Goal: Information Seeking & Learning: Learn about a topic

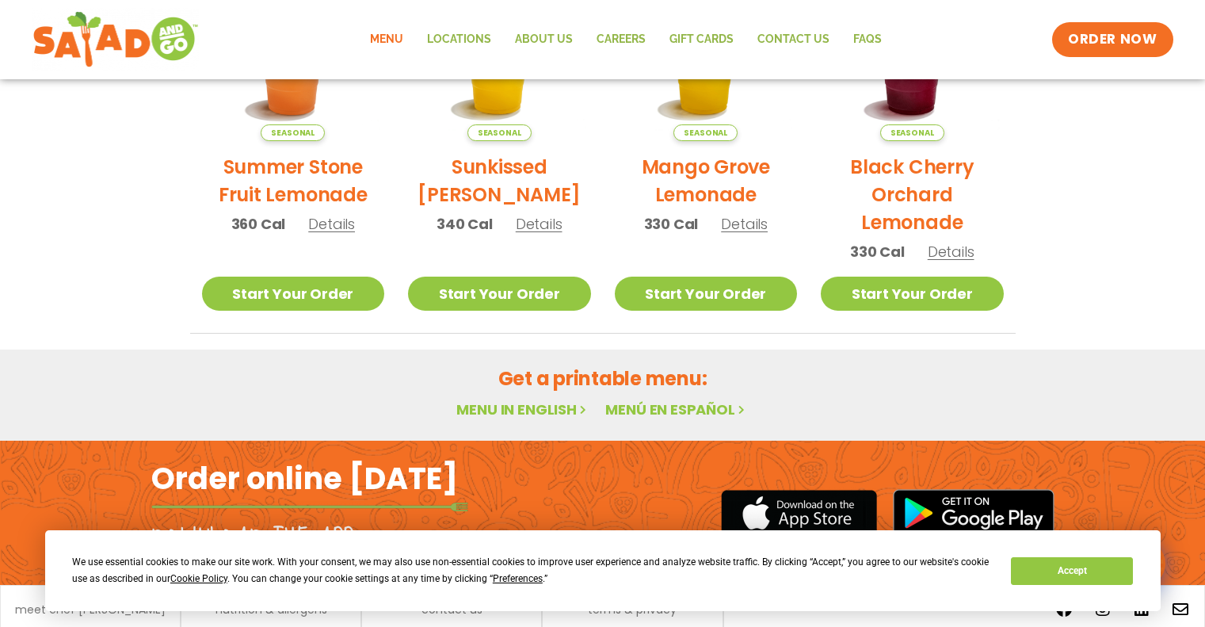
scroll to position [944, 0]
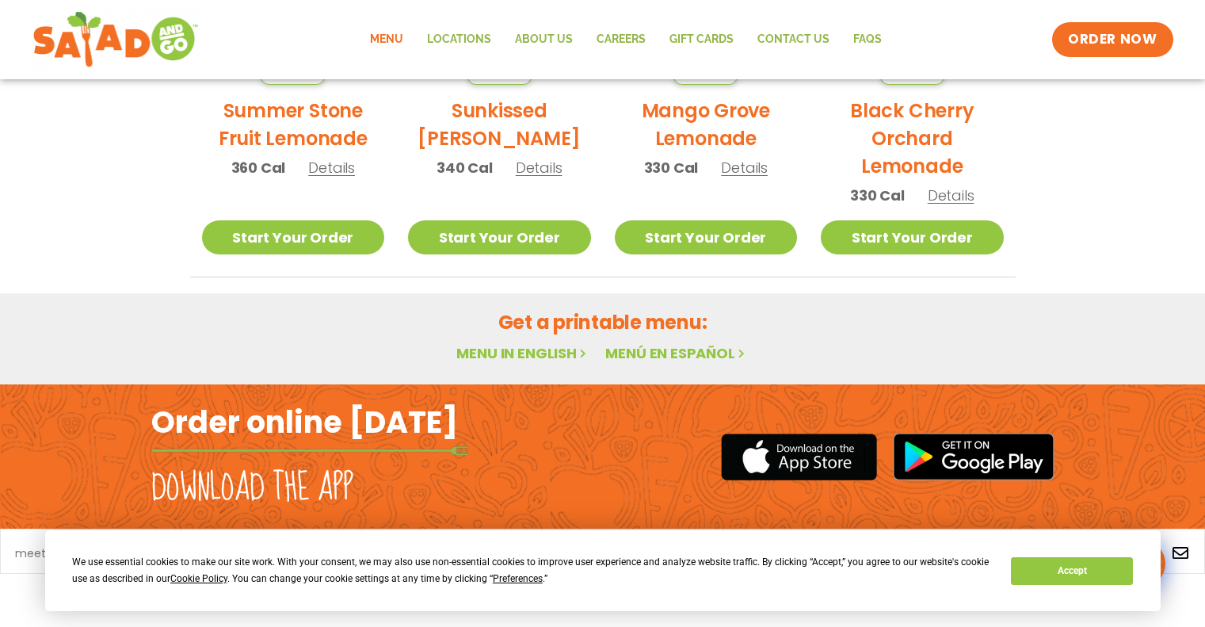
click at [504, 347] on link "Menu in English" at bounding box center [522, 353] width 133 height 20
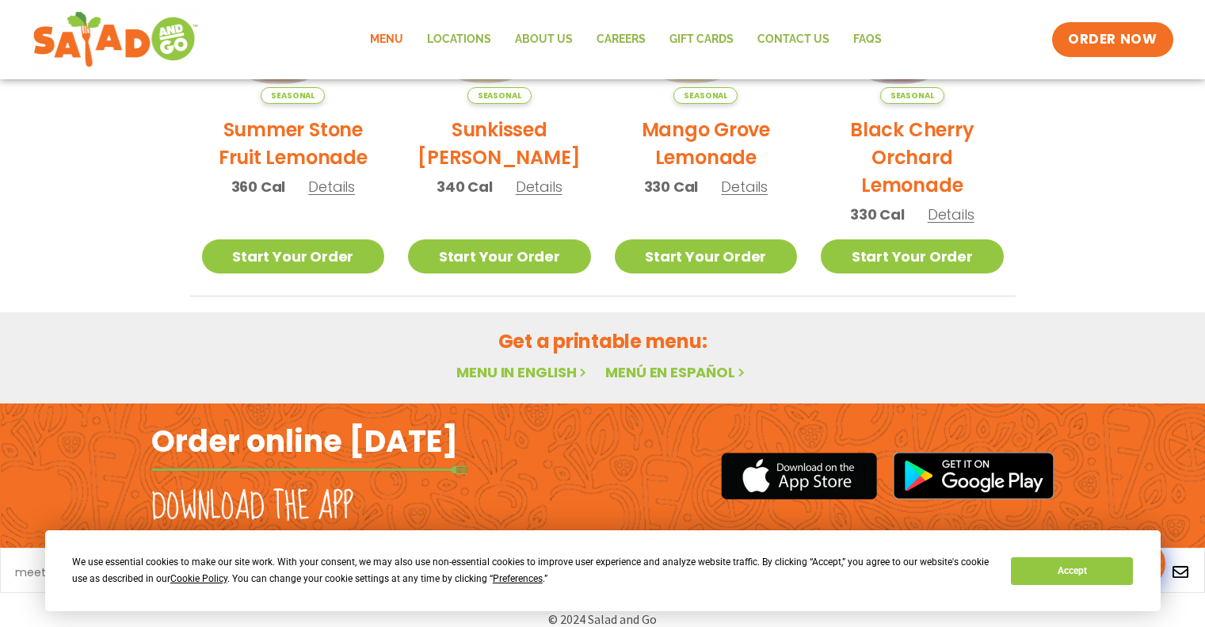
scroll to position [944, 0]
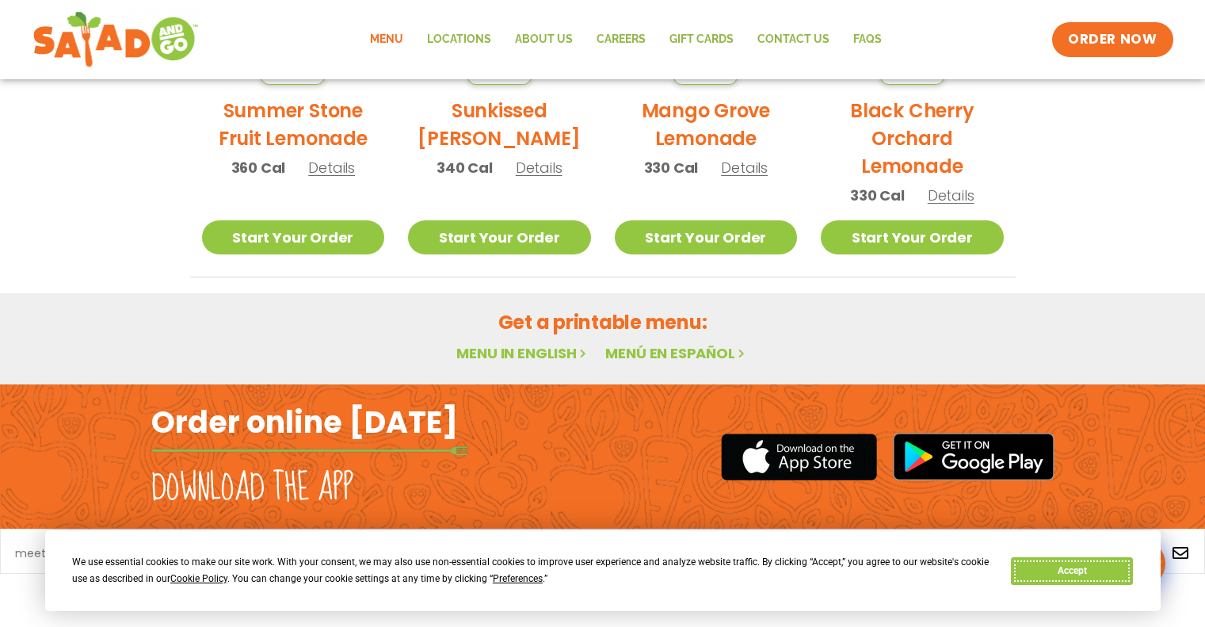
click at [1073, 570] on button "Accept" at bounding box center [1072, 571] width 122 height 28
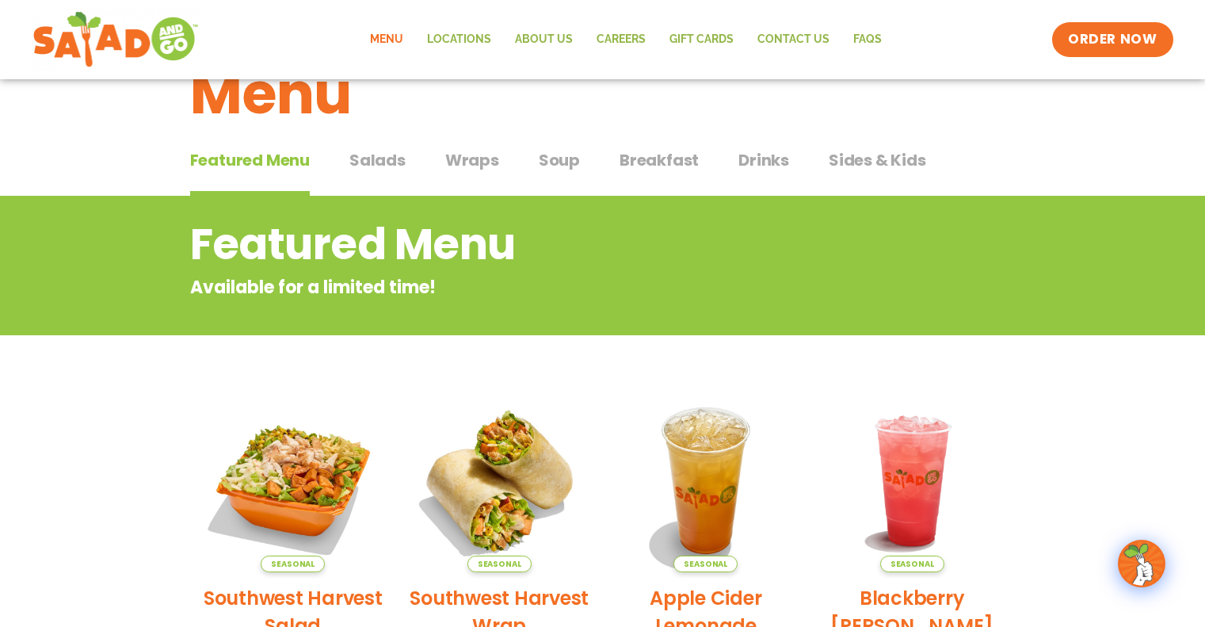
scroll to position [0, 0]
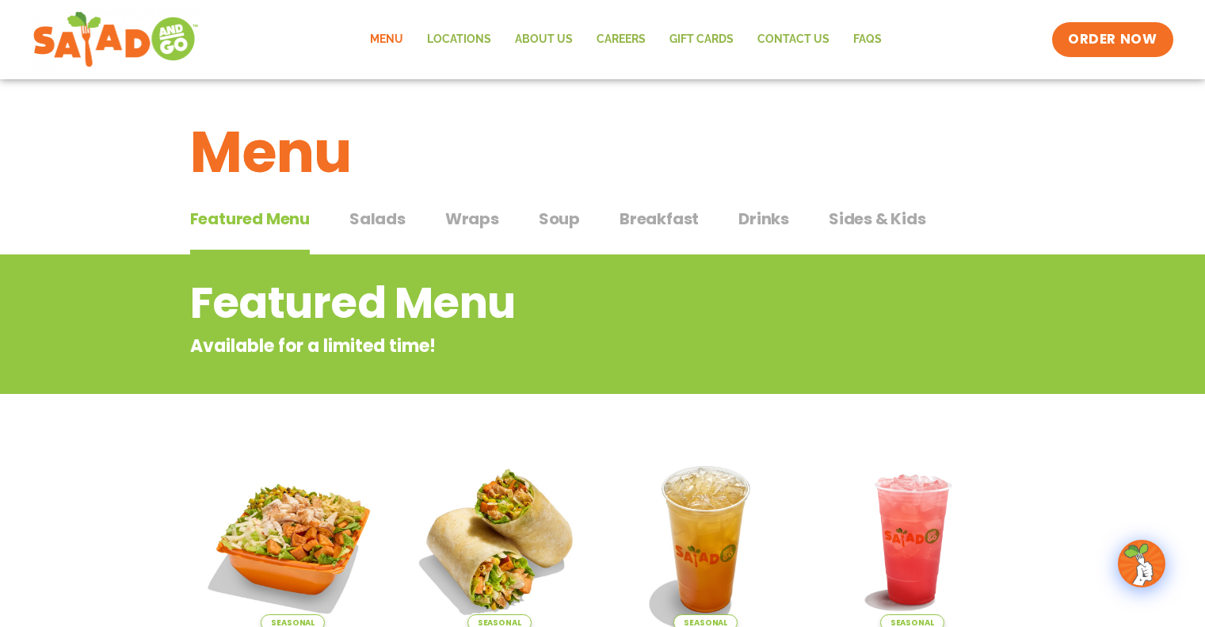
click at [278, 213] on span "Featured Menu" at bounding box center [250, 219] width 120 height 24
click at [275, 216] on span "Featured Menu" at bounding box center [250, 219] width 120 height 24
click at [369, 215] on span "Salads" at bounding box center [377, 219] width 56 height 24
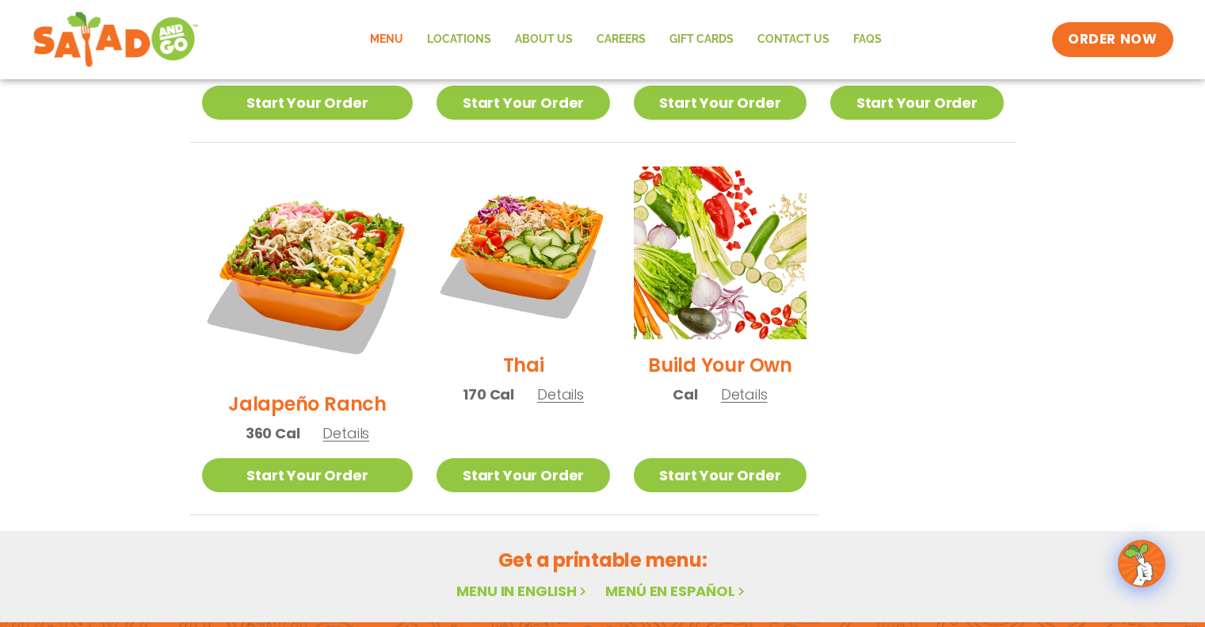
scroll to position [1188, 0]
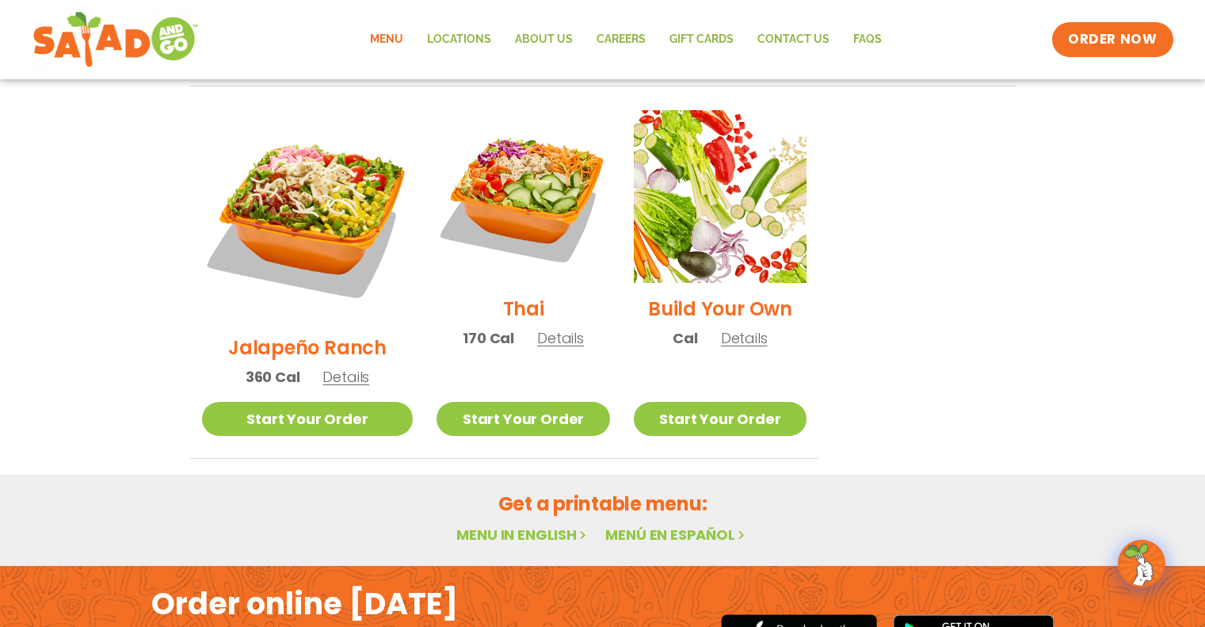
click at [527, 524] on link "Menu in English" at bounding box center [522, 534] width 133 height 20
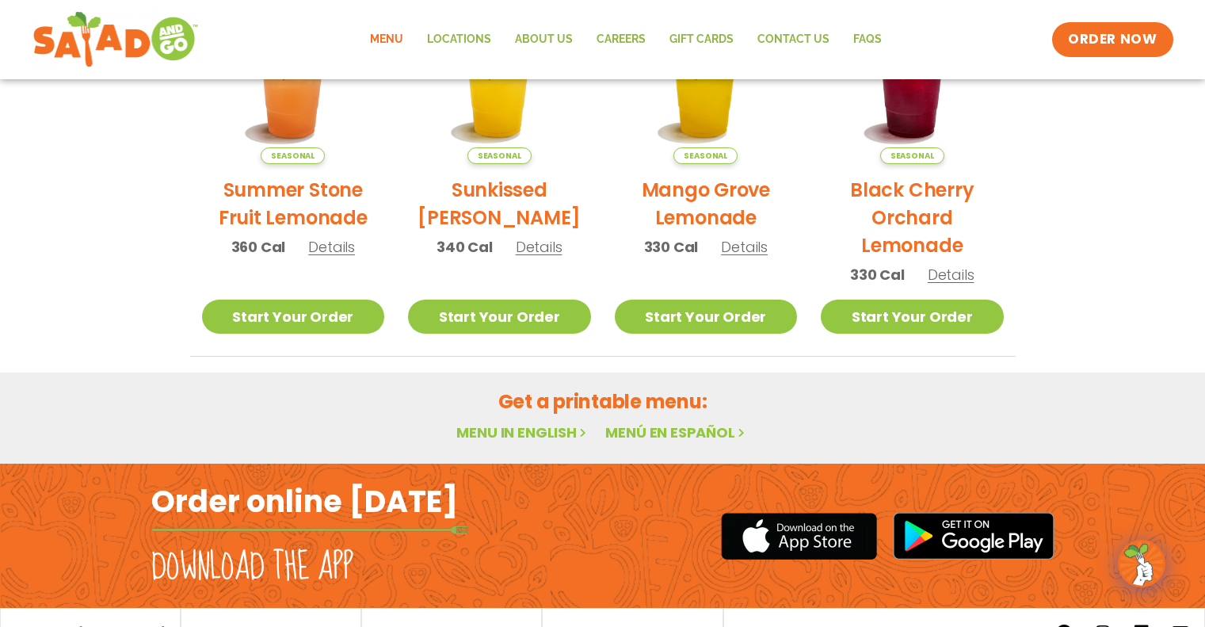
scroll to position [786, 0]
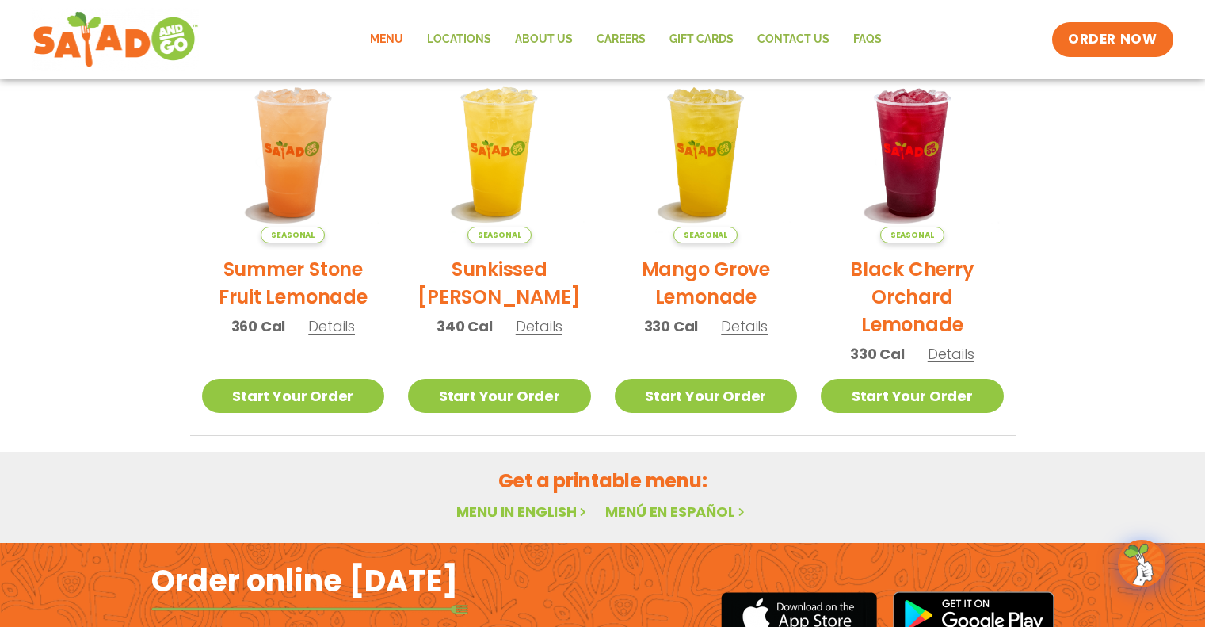
click at [579, 504] on link "Menu in English" at bounding box center [522, 511] width 133 height 20
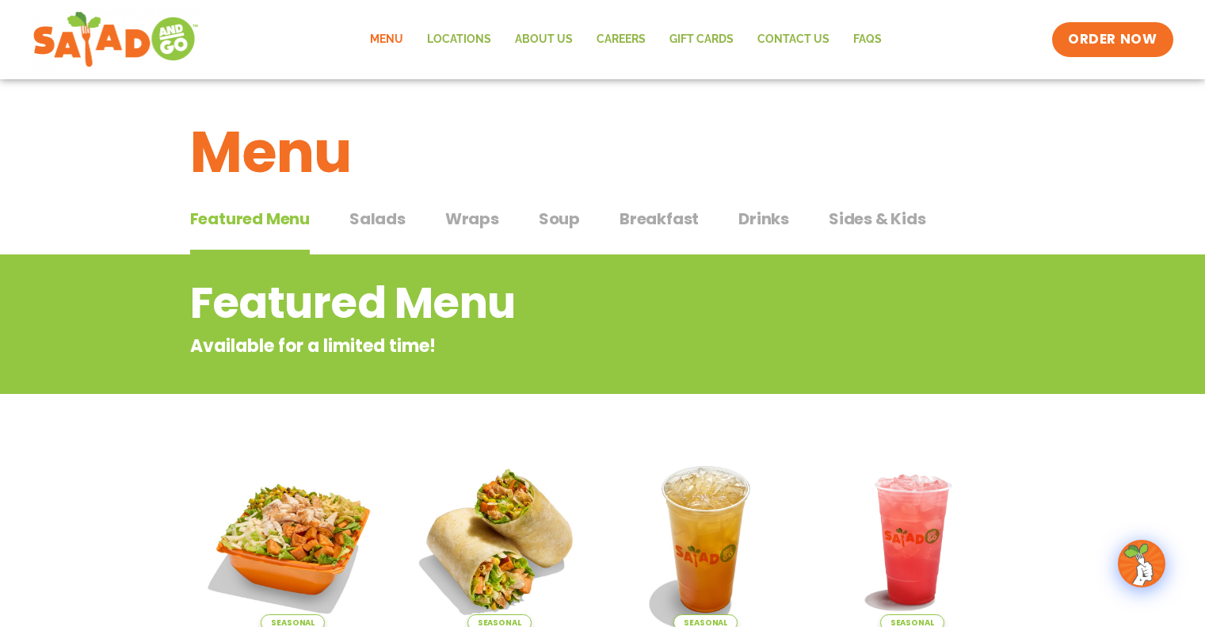
click at [390, 211] on span "Salads" at bounding box center [377, 219] width 56 height 24
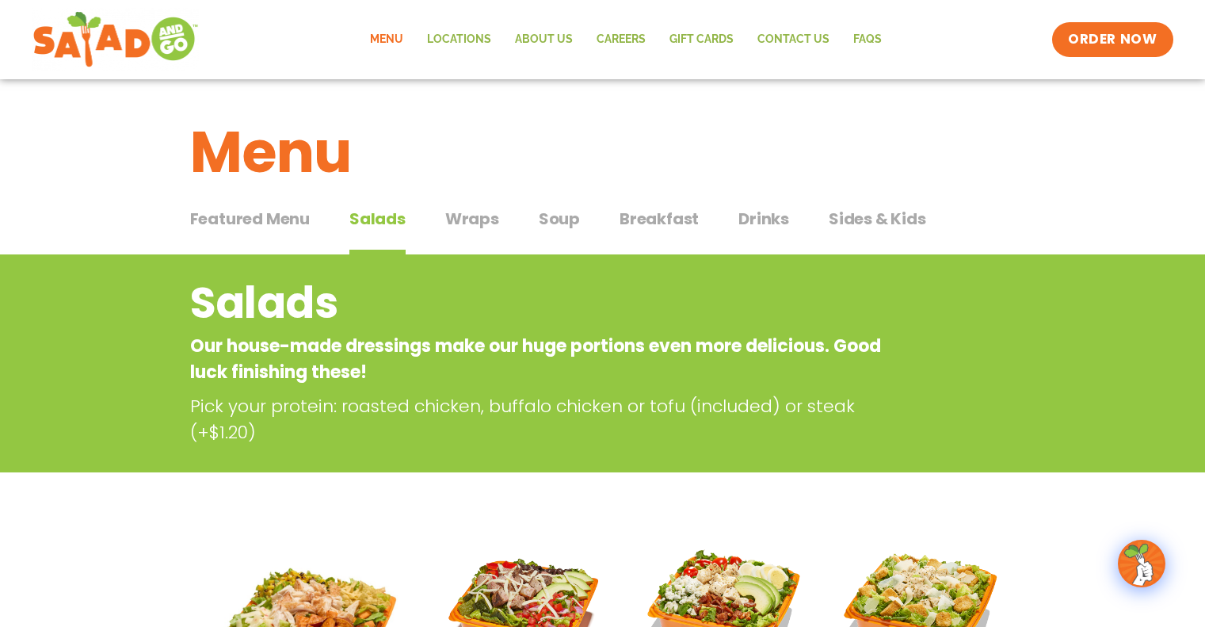
click at [455, 215] on span "Wraps" at bounding box center [472, 219] width 54 height 24
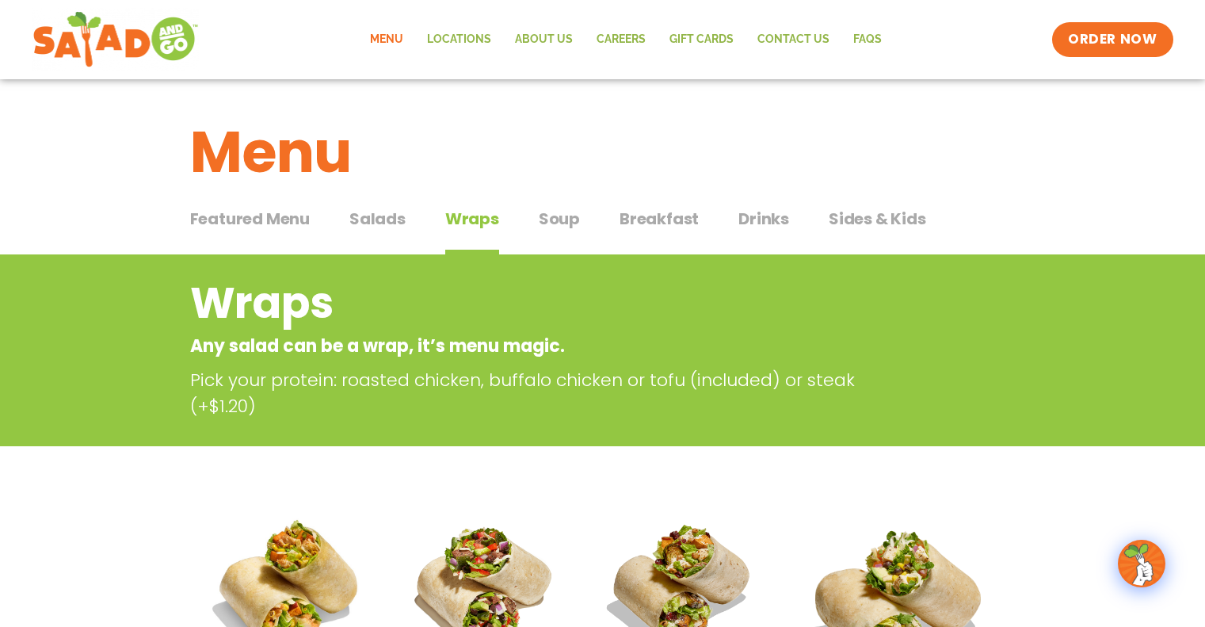
click at [562, 217] on span "Soup" at bounding box center [559, 219] width 41 height 24
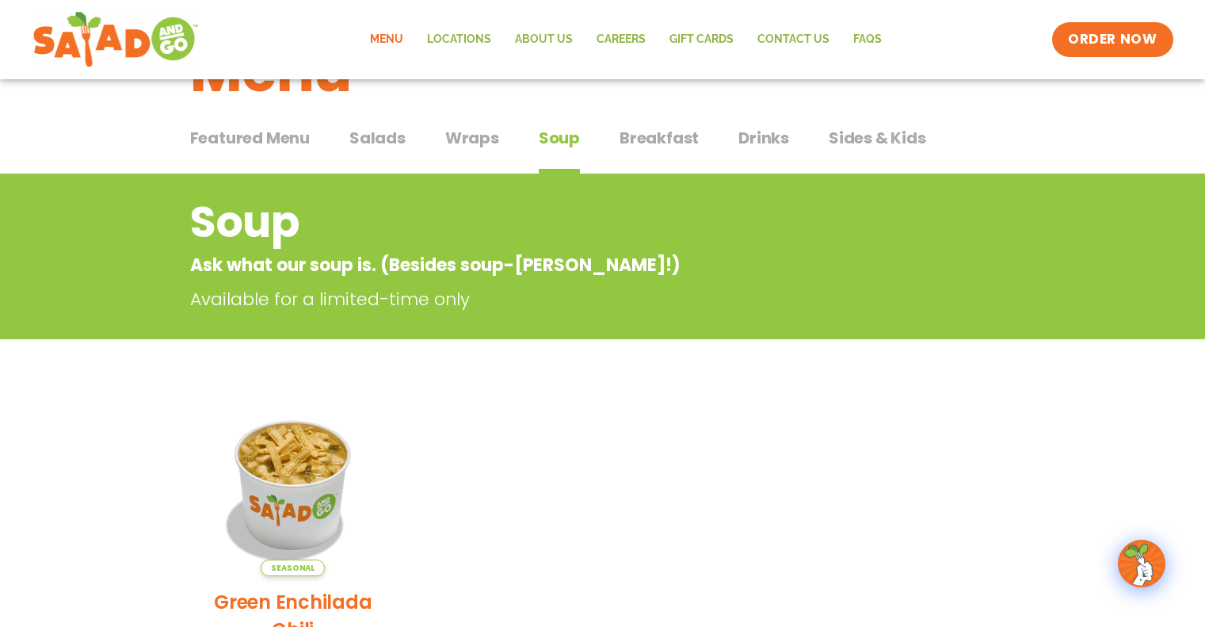
scroll to position [79, 0]
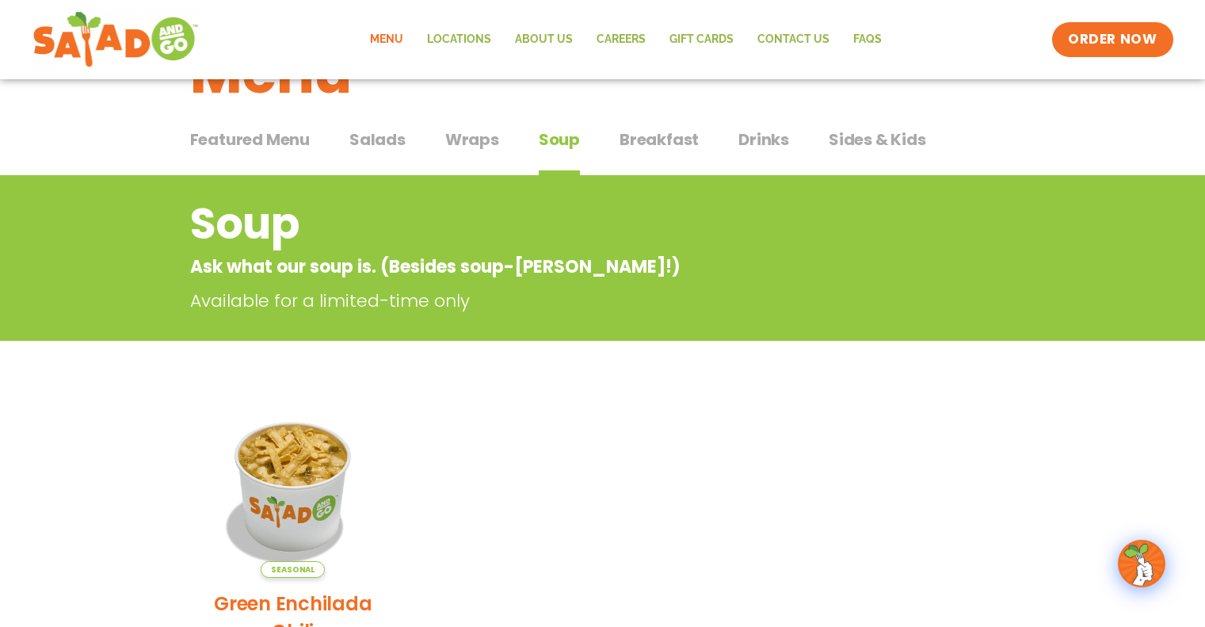
click at [644, 137] on span "Breakfast" at bounding box center [658, 140] width 79 height 24
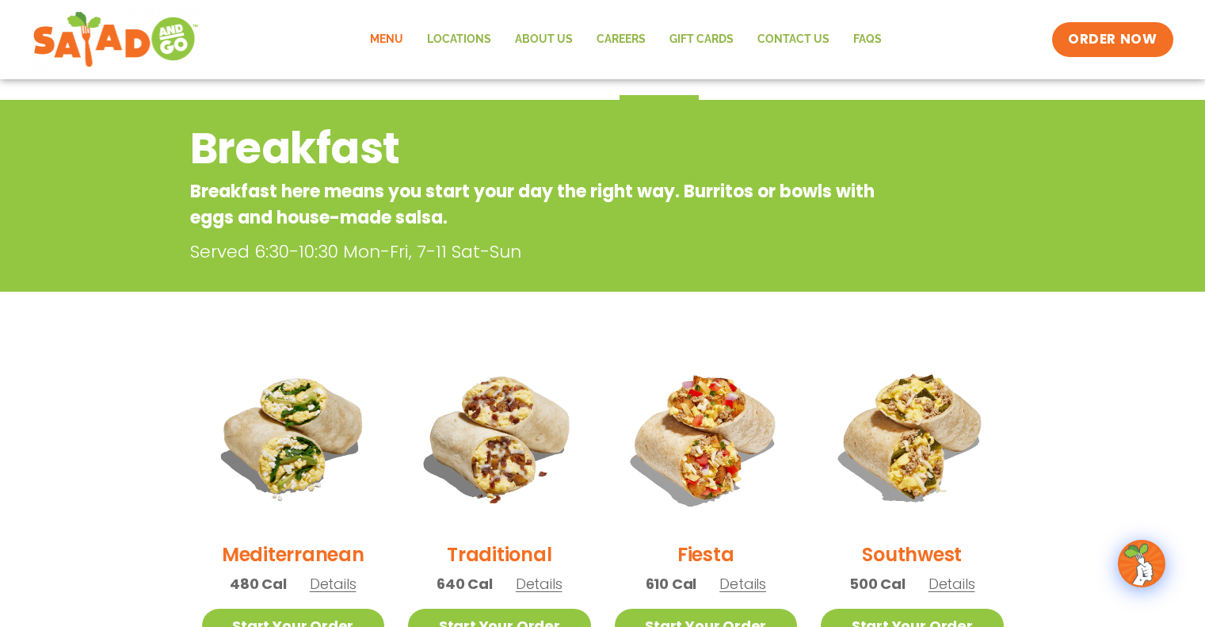
scroll to position [79, 0]
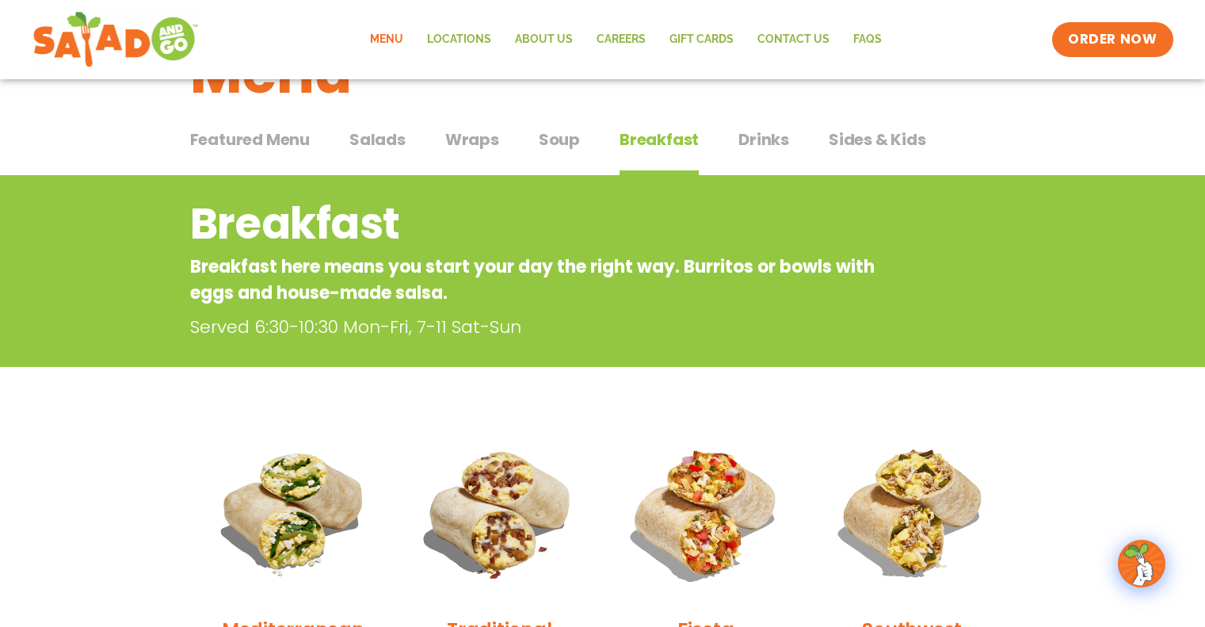
click at [753, 136] on span "Drinks" at bounding box center [763, 140] width 51 height 24
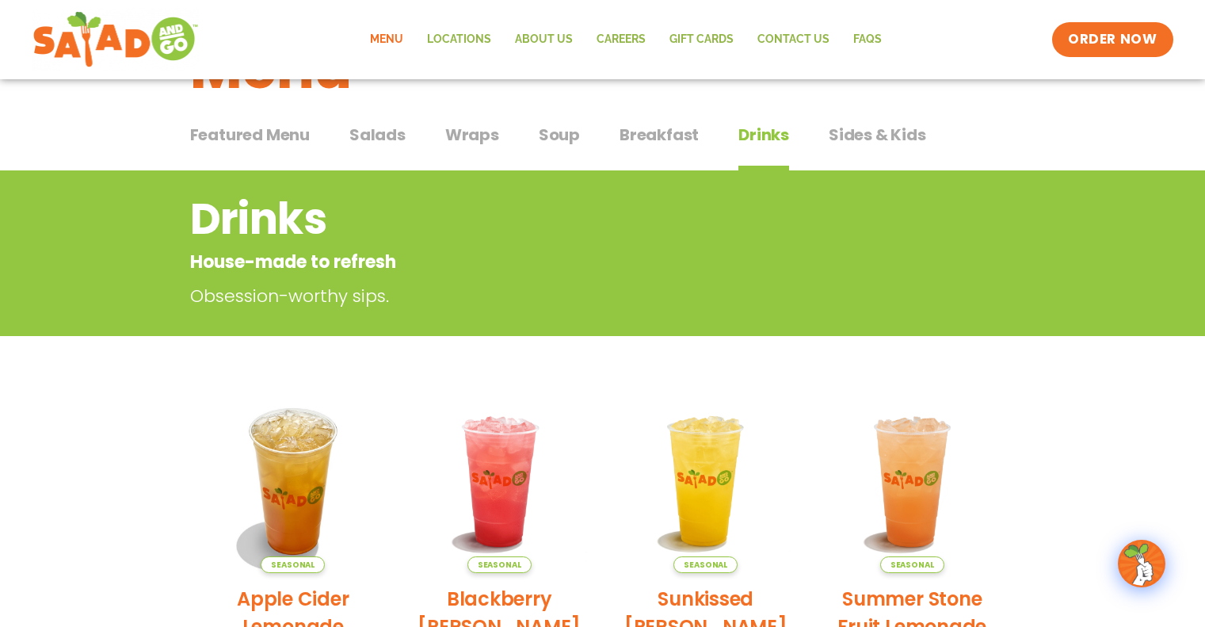
scroll to position [79, 0]
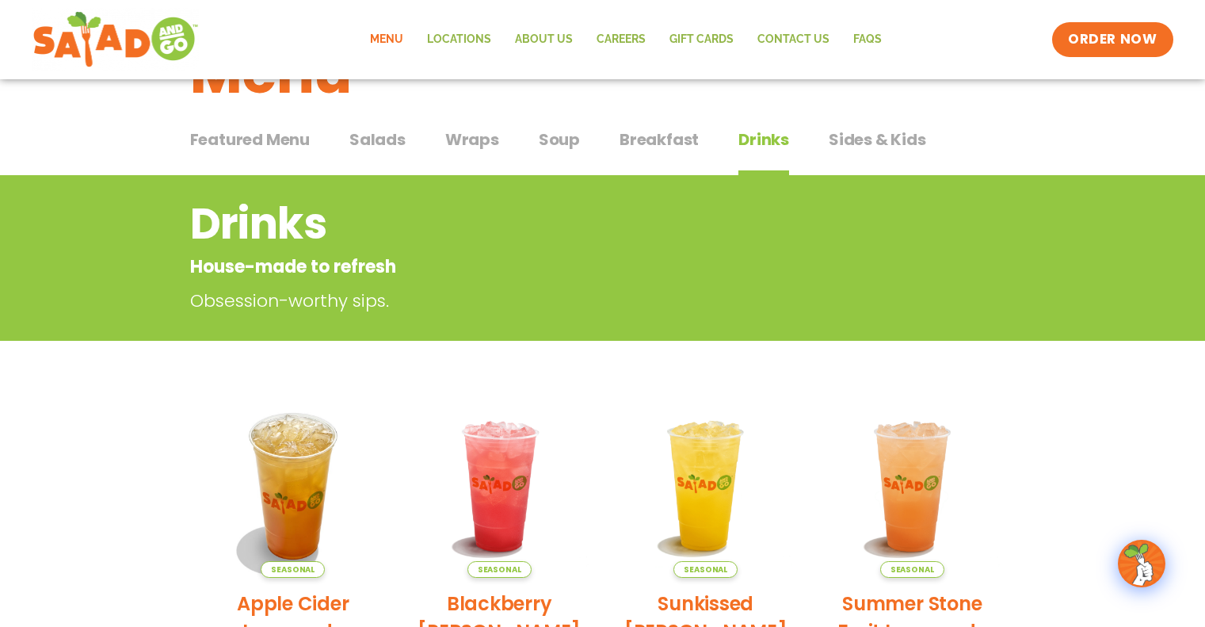
click at [855, 133] on span "Sides & Kids" at bounding box center [876, 140] width 97 height 24
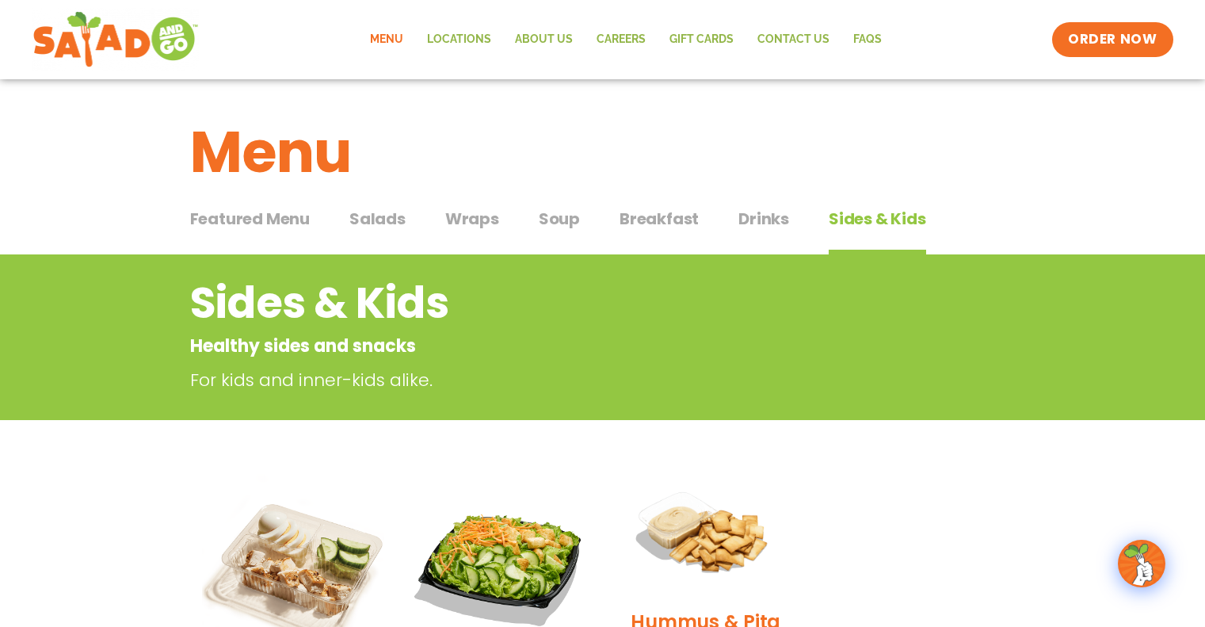
click at [383, 214] on span "Salads" at bounding box center [377, 219] width 56 height 24
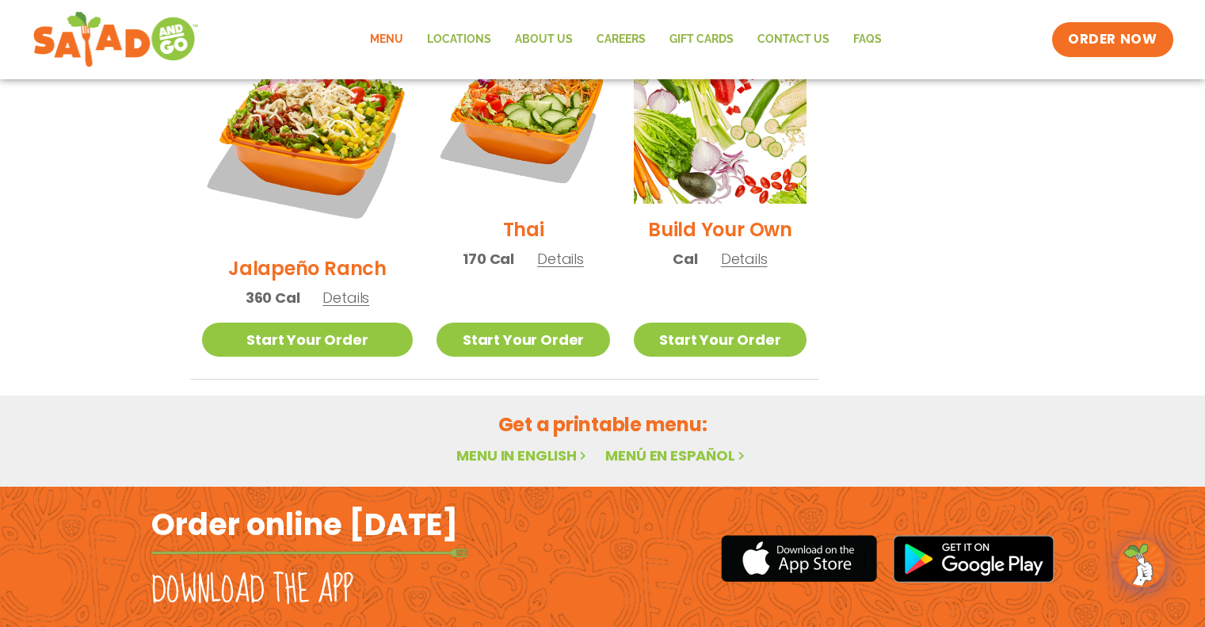
scroll to position [1283, 0]
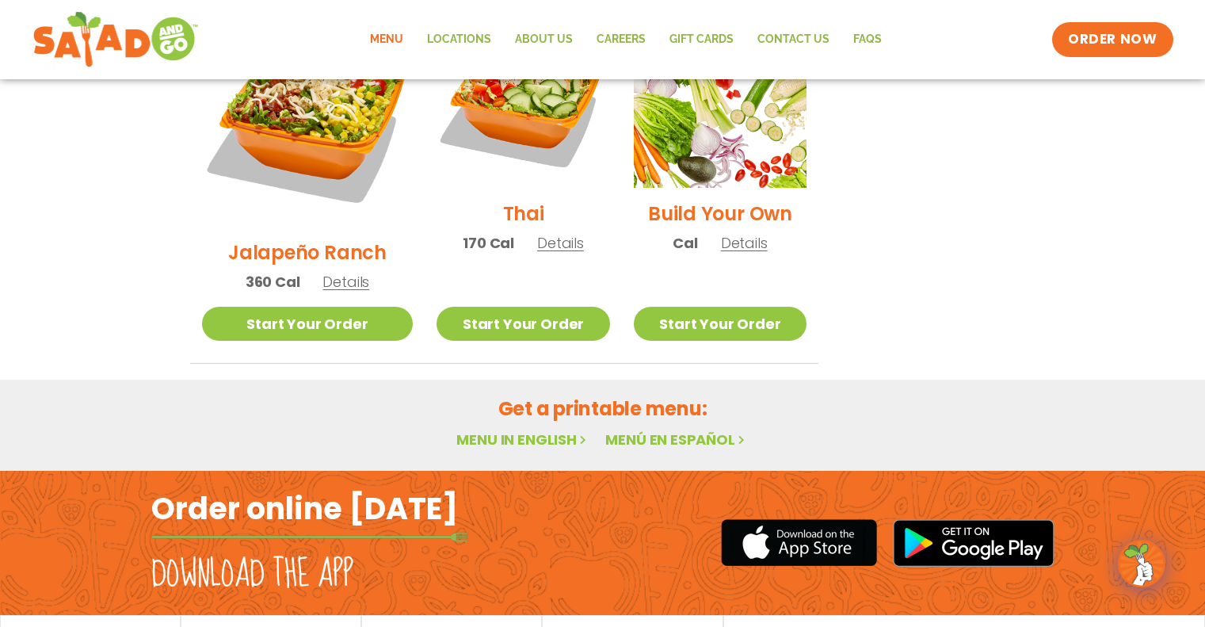
click at [727, 429] on link "Menú en español" at bounding box center [676, 439] width 143 height 20
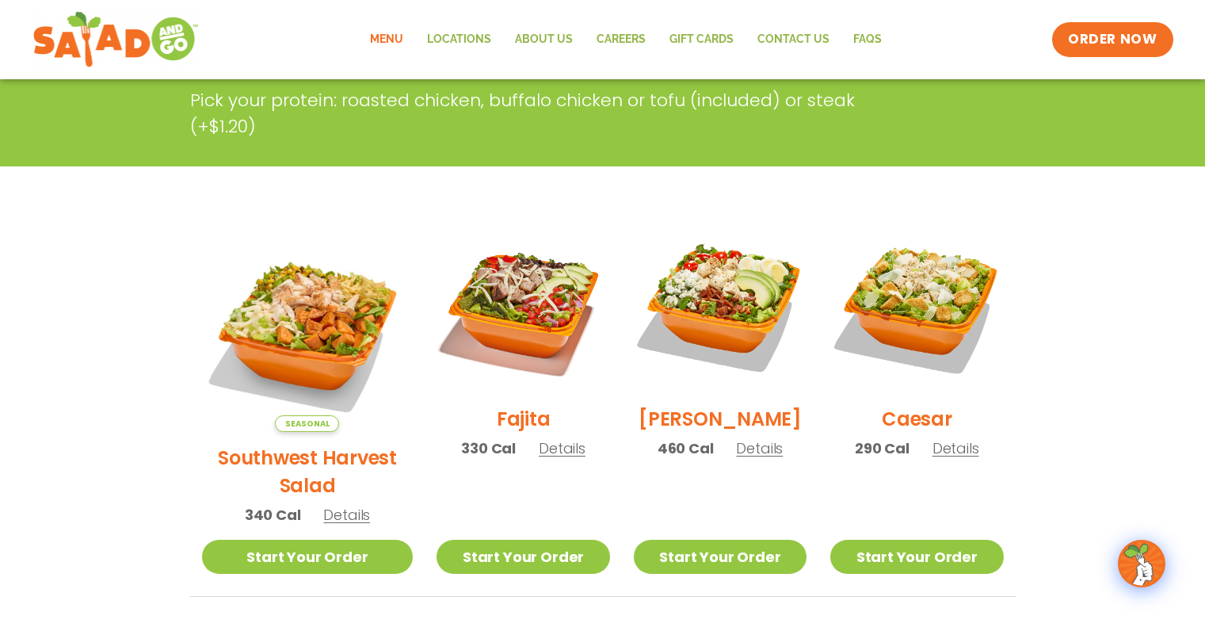
scroll to position [333, 0]
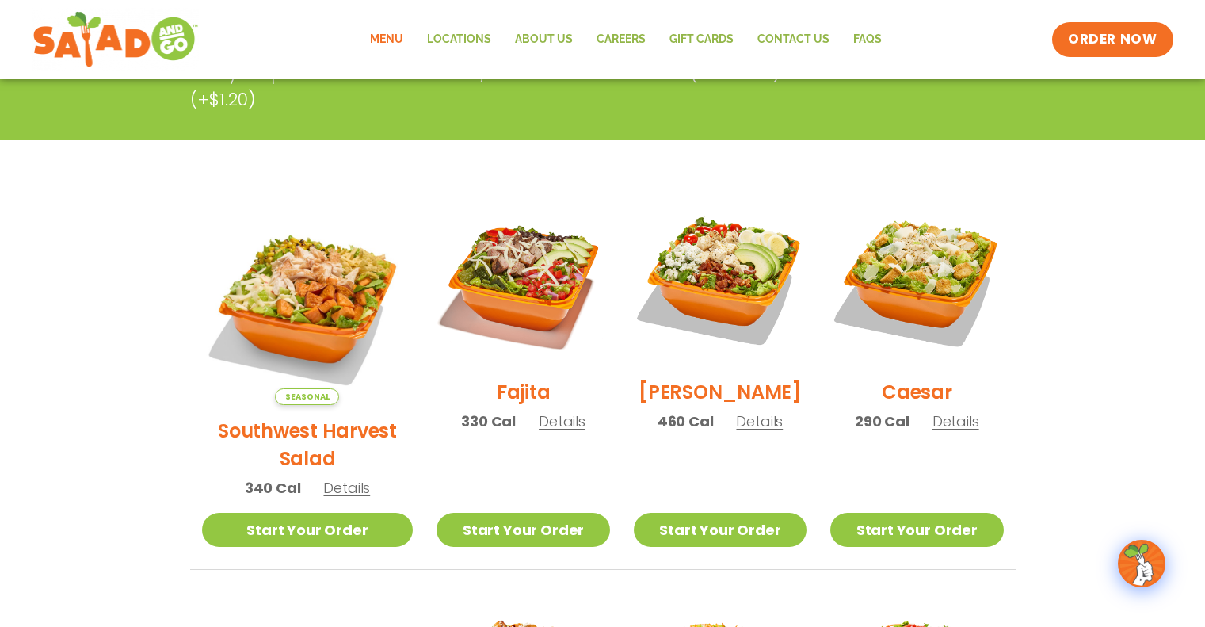
click at [946, 420] on p "290 Cal Details" at bounding box center [917, 420] width 124 height 21
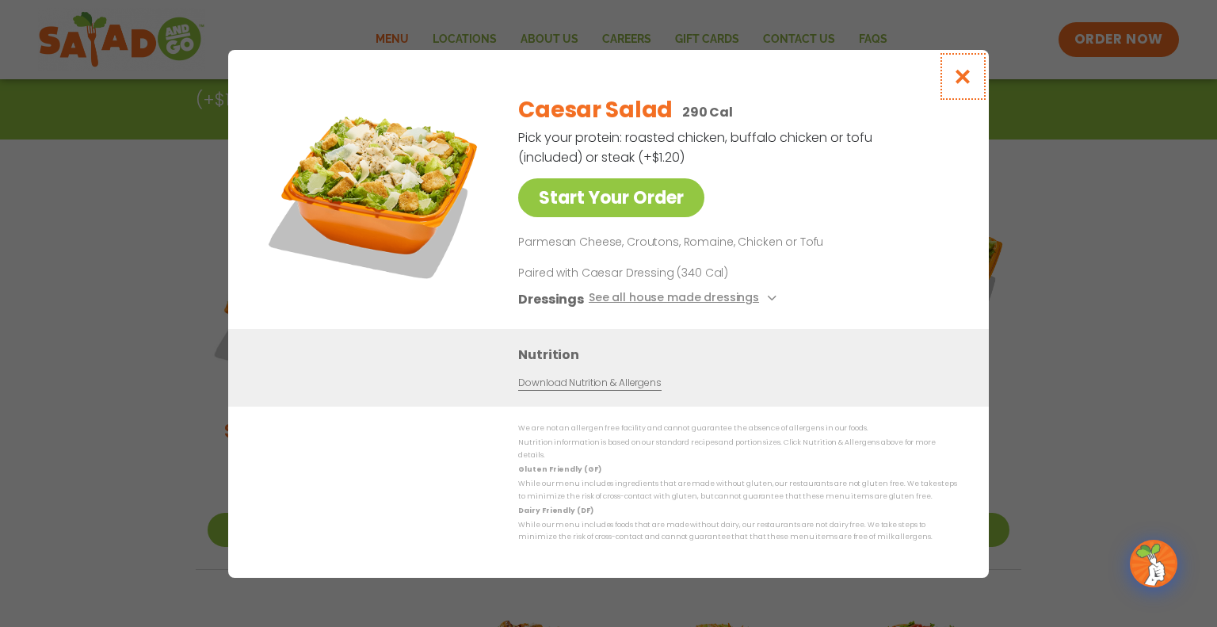
click at [965, 76] on icon "Close modal" at bounding box center [963, 76] width 20 height 17
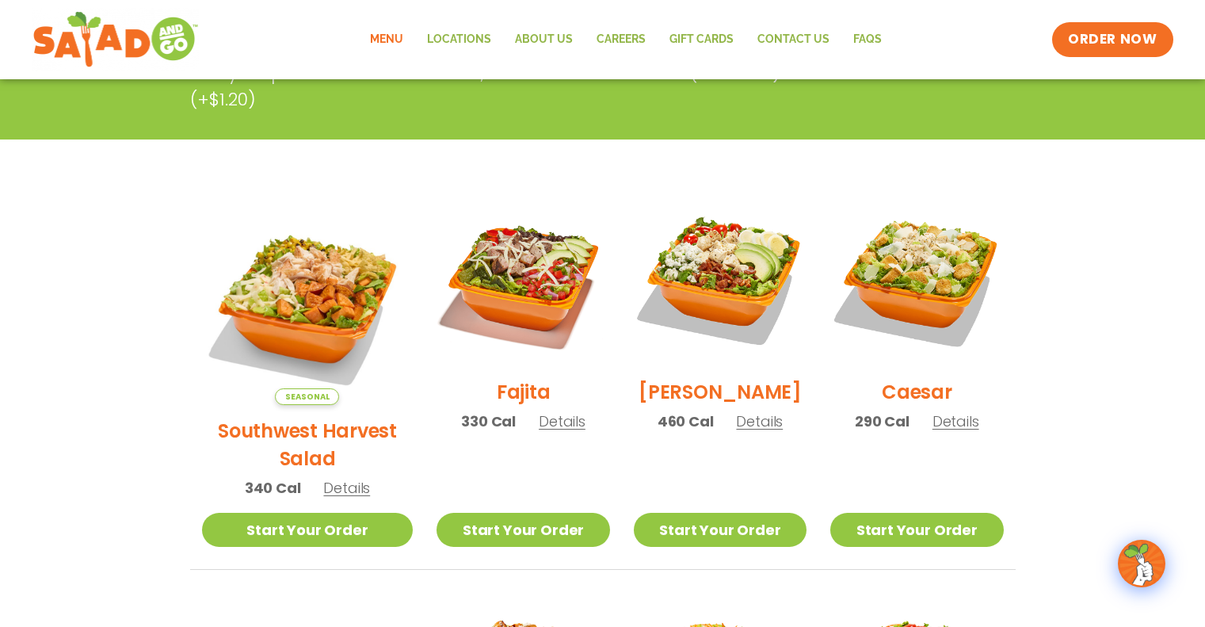
click at [745, 421] on p "460 Cal Details" at bounding box center [720, 420] width 126 height 21
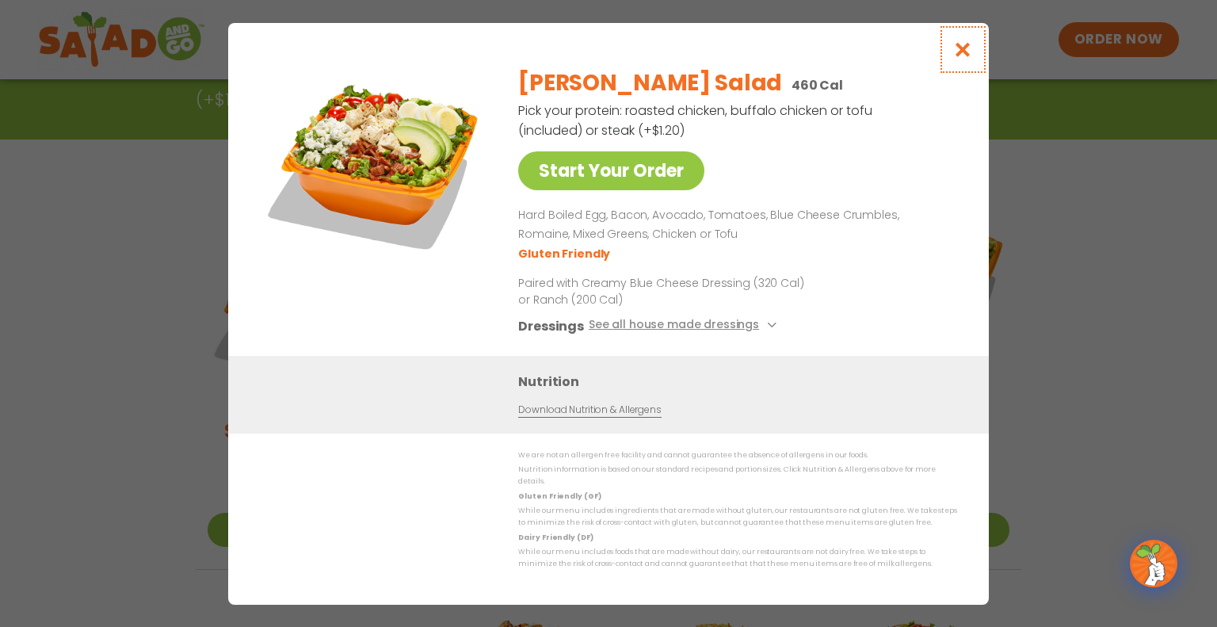
click at [958, 48] on icon "Close modal" at bounding box center [963, 49] width 20 height 17
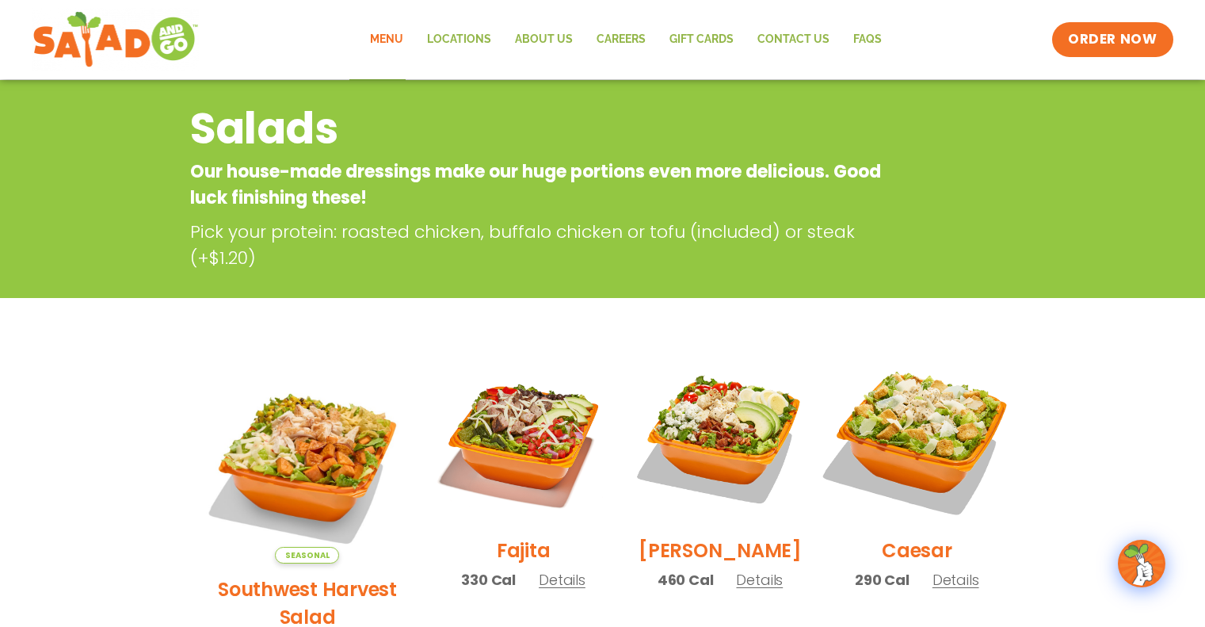
scroll to position [95, 0]
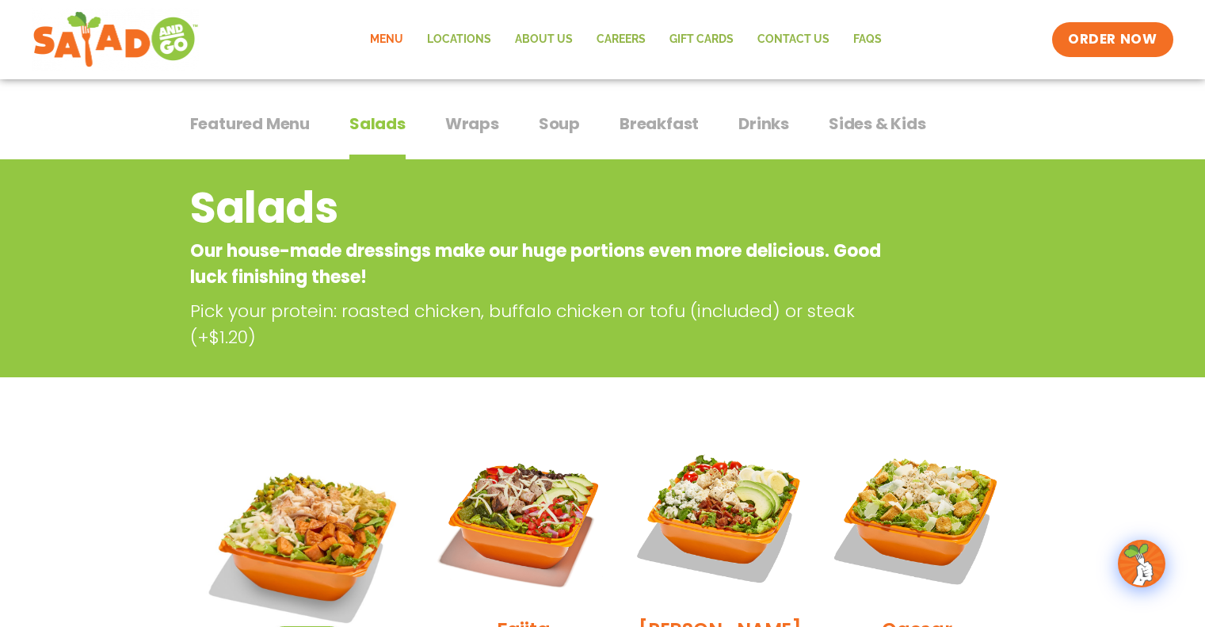
click at [474, 120] on span "Wraps" at bounding box center [472, 124] width 54 height 24
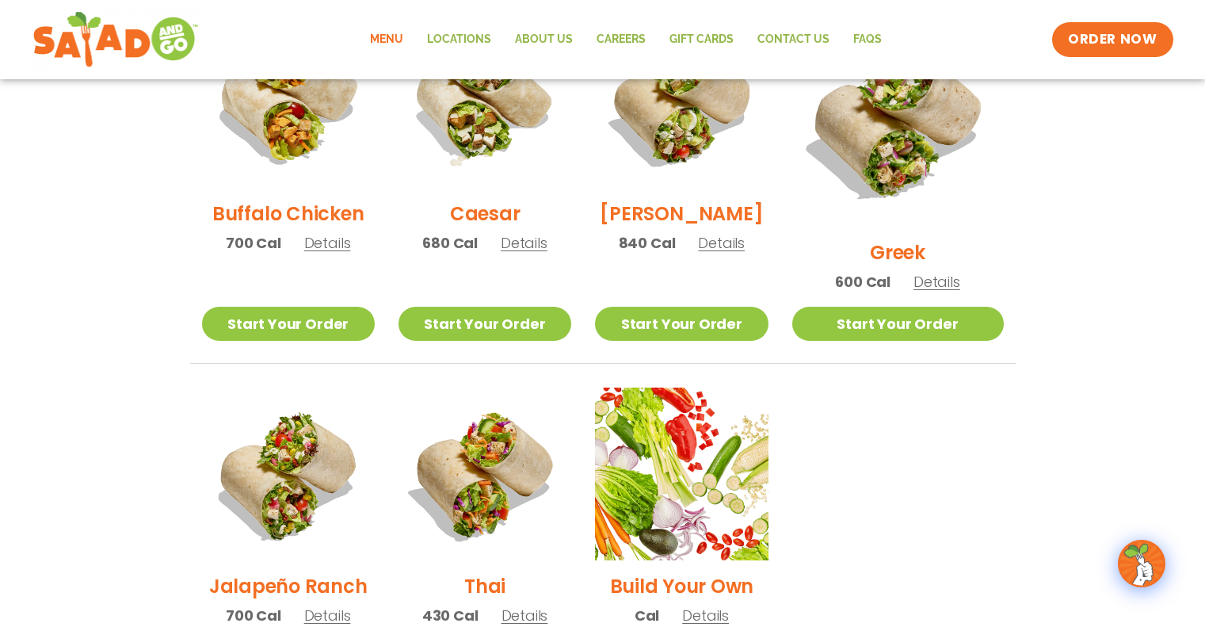
scroll to position [887, 0]
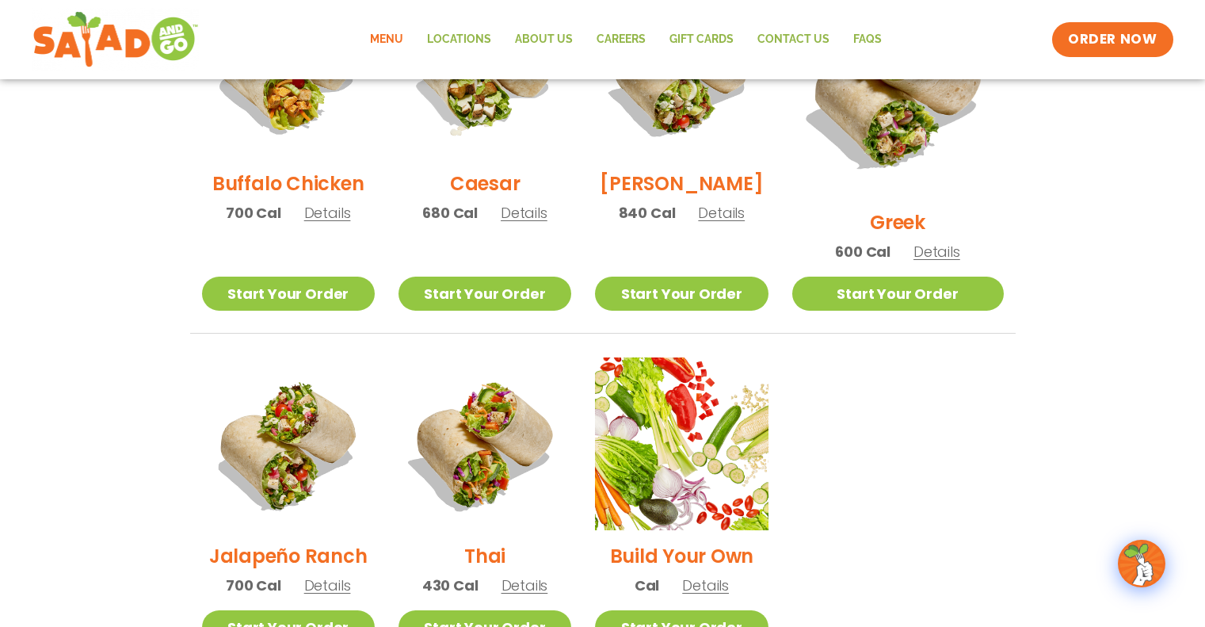
click at [729, 575] on span "Details" at bounding box center [705, 585] width 47 height 20
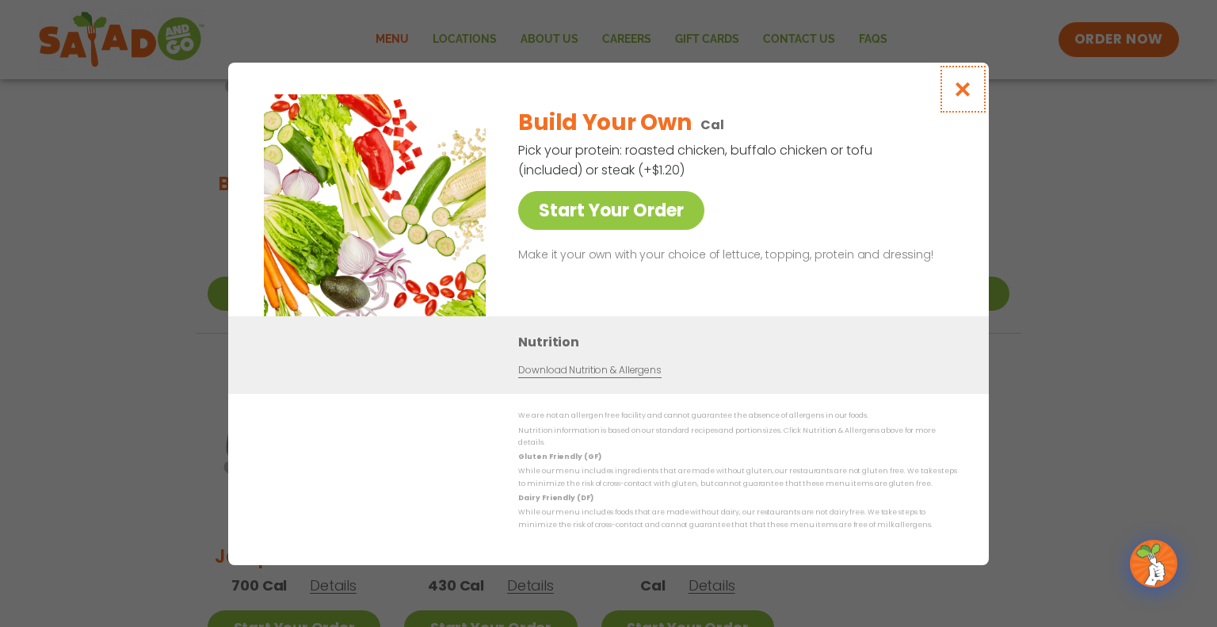
click at [962, 92] on icon "Close modal" at bounding box center [963, 89] width 20 height 17
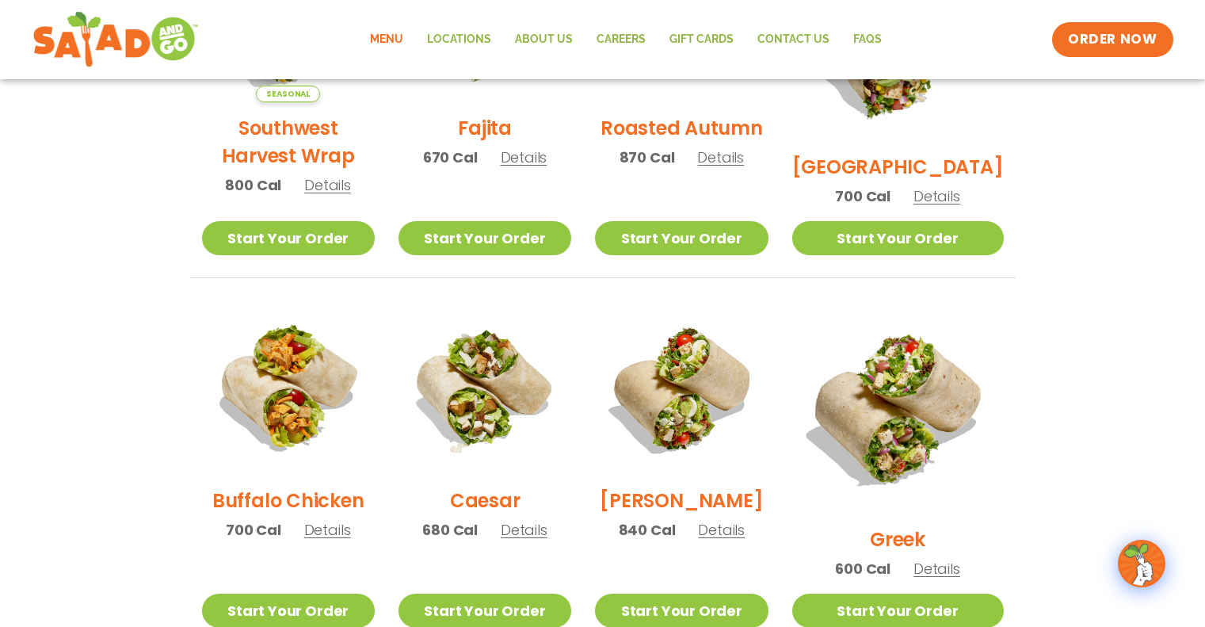
scroll to position [570, 0]
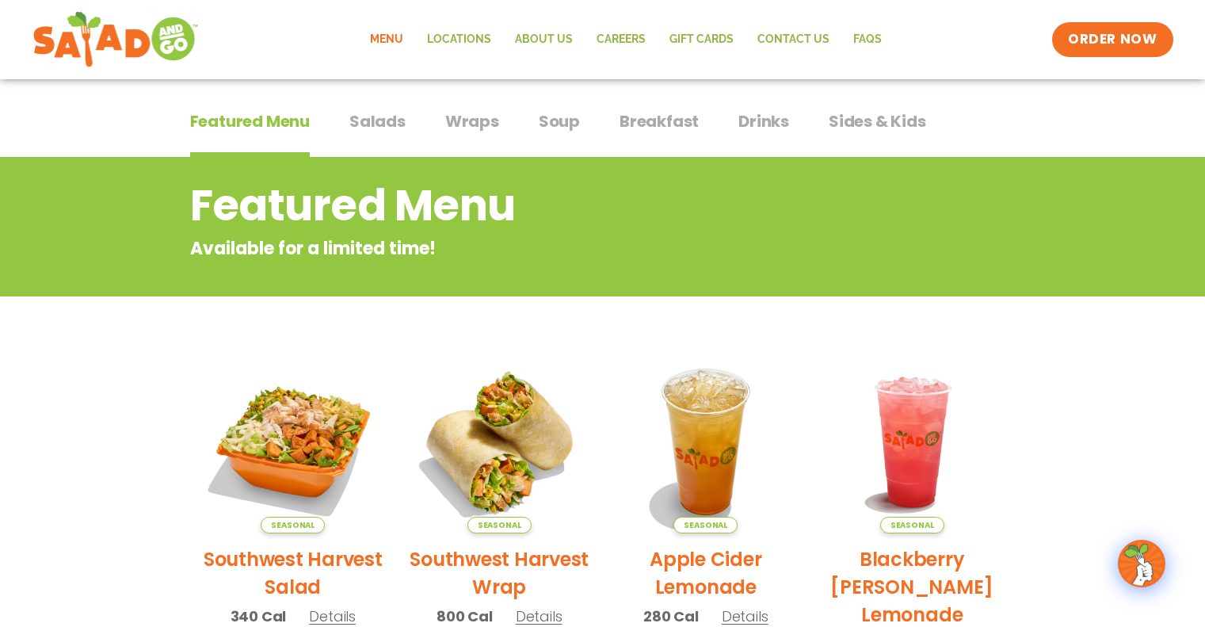
scroll to position [79, 0]
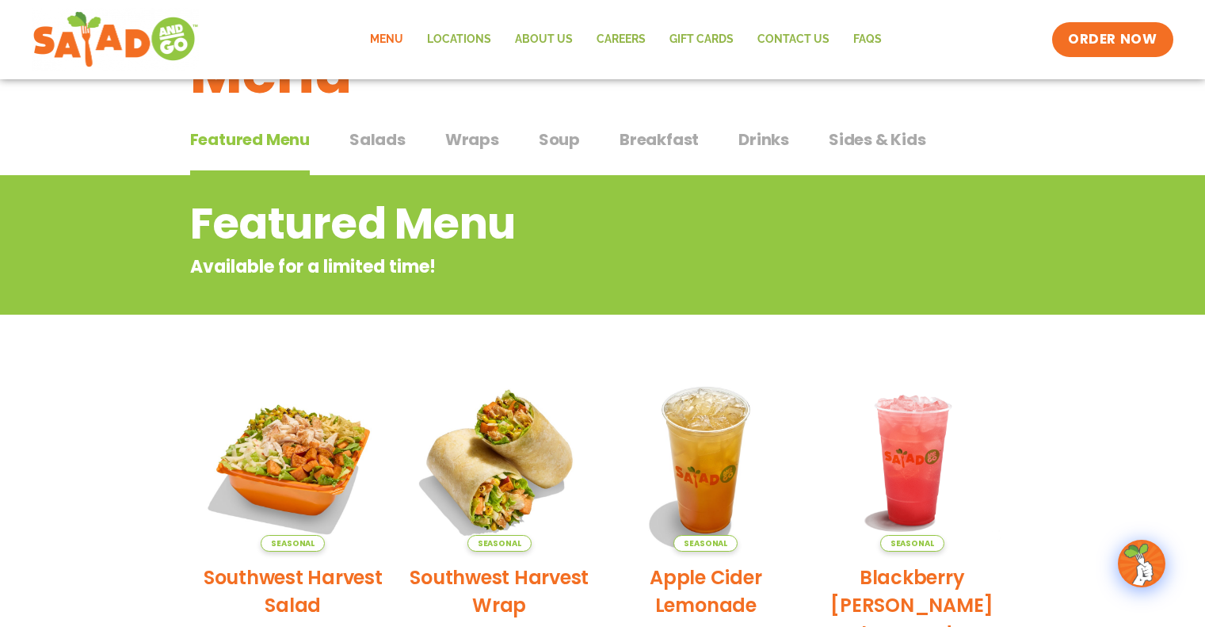
click at [751, 139] on span "Drinks" at bounding box center [763, 140] width 51 height 24
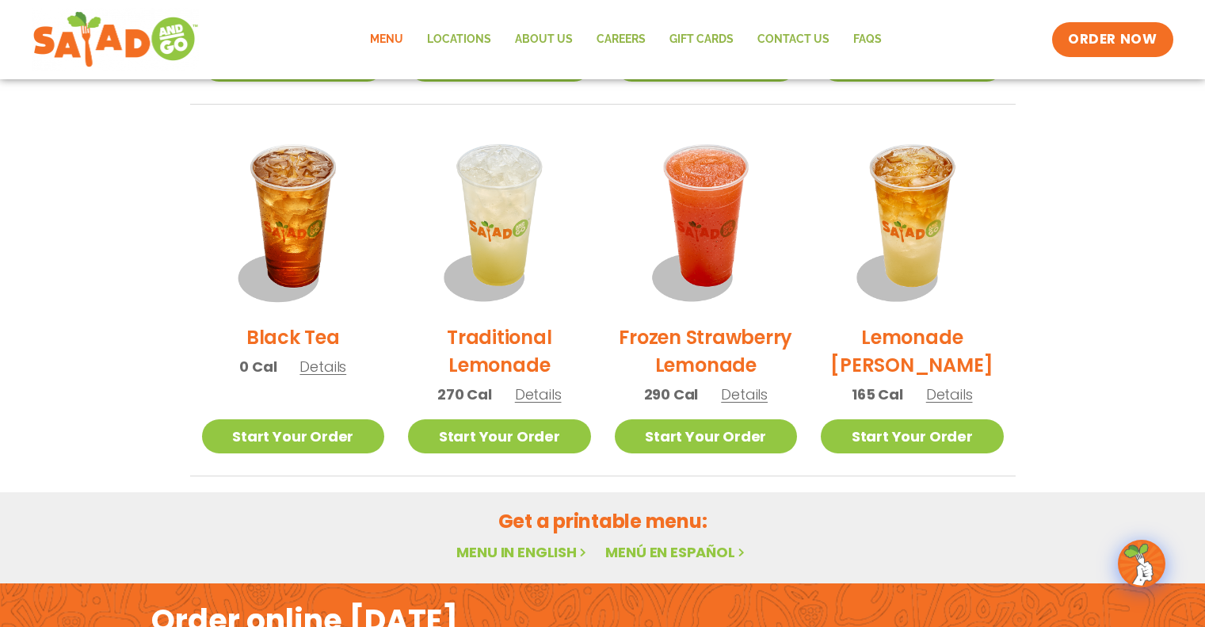
scroll to position [1188, 0]
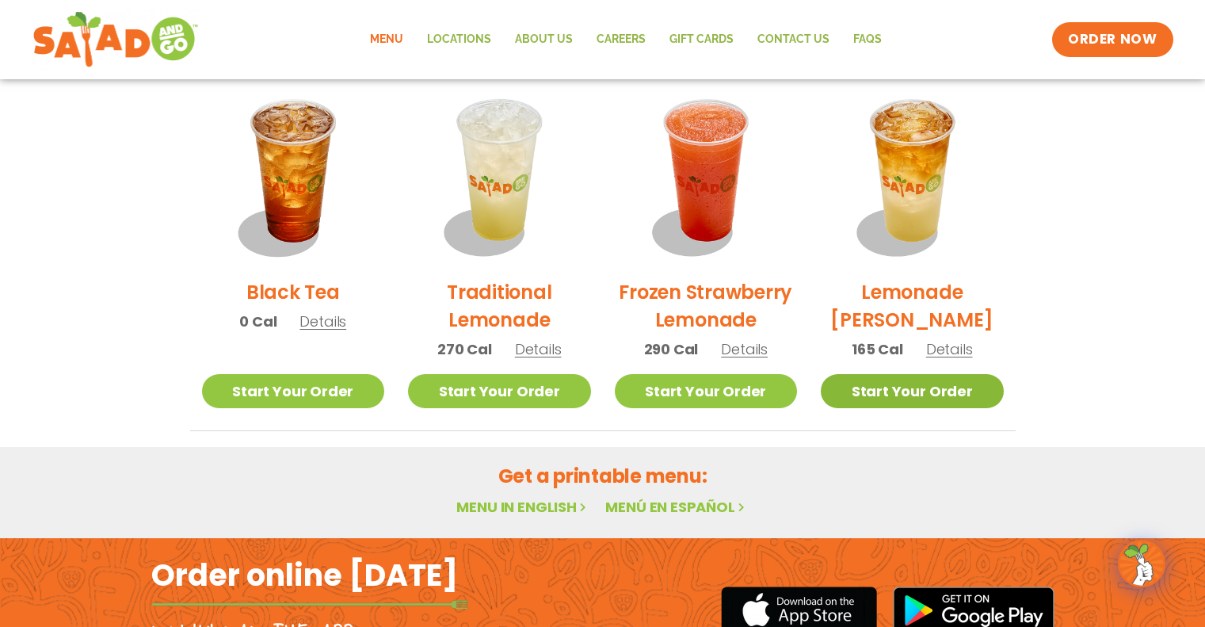
click at [910, 377] on link "Start Your Order" at bounding box center [912, 391] width 183 height 34
